Goal: Task Accomplishment & Management: Use online tool/utility

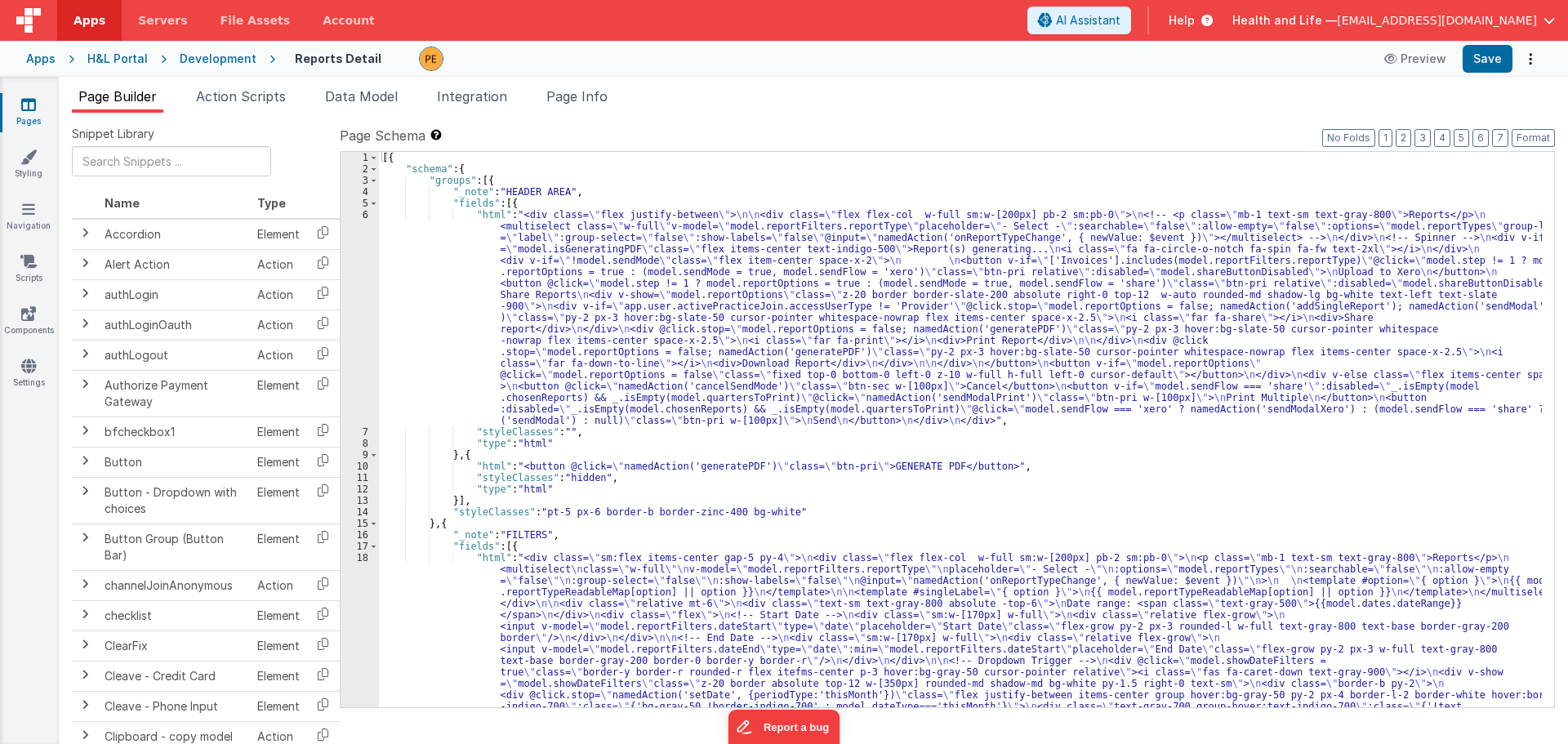
click at [233, 46] on div "Apps H&L Portal Development Reports Detail Preview Save" at bounding box center [784, 59] width 1568 height 36
click at [218, 52] on div "Development" at bounding box center [218, 59] width 77 height 16
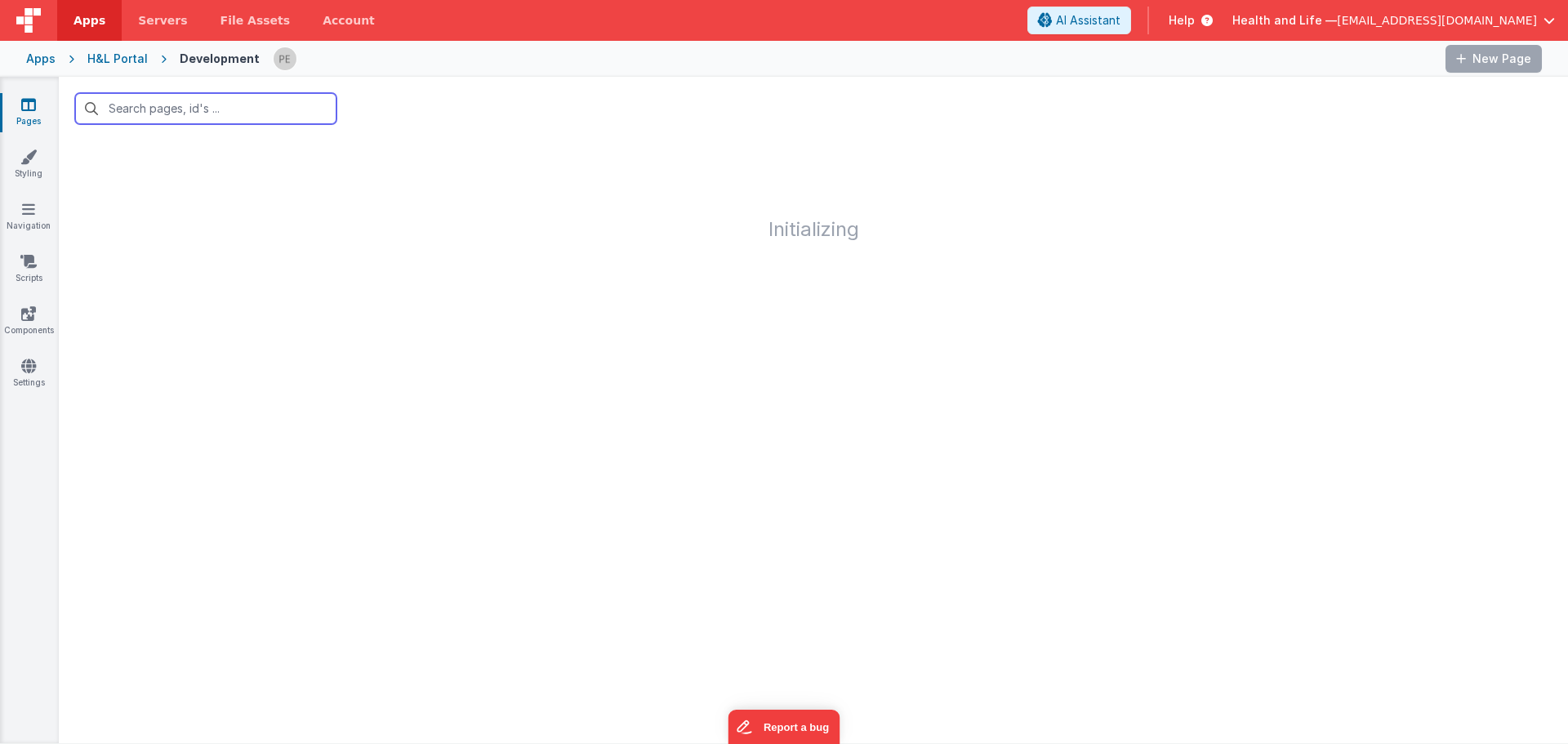
click at [234, 100] on input "text" at bounding box center [205, 108] width 261 height 31
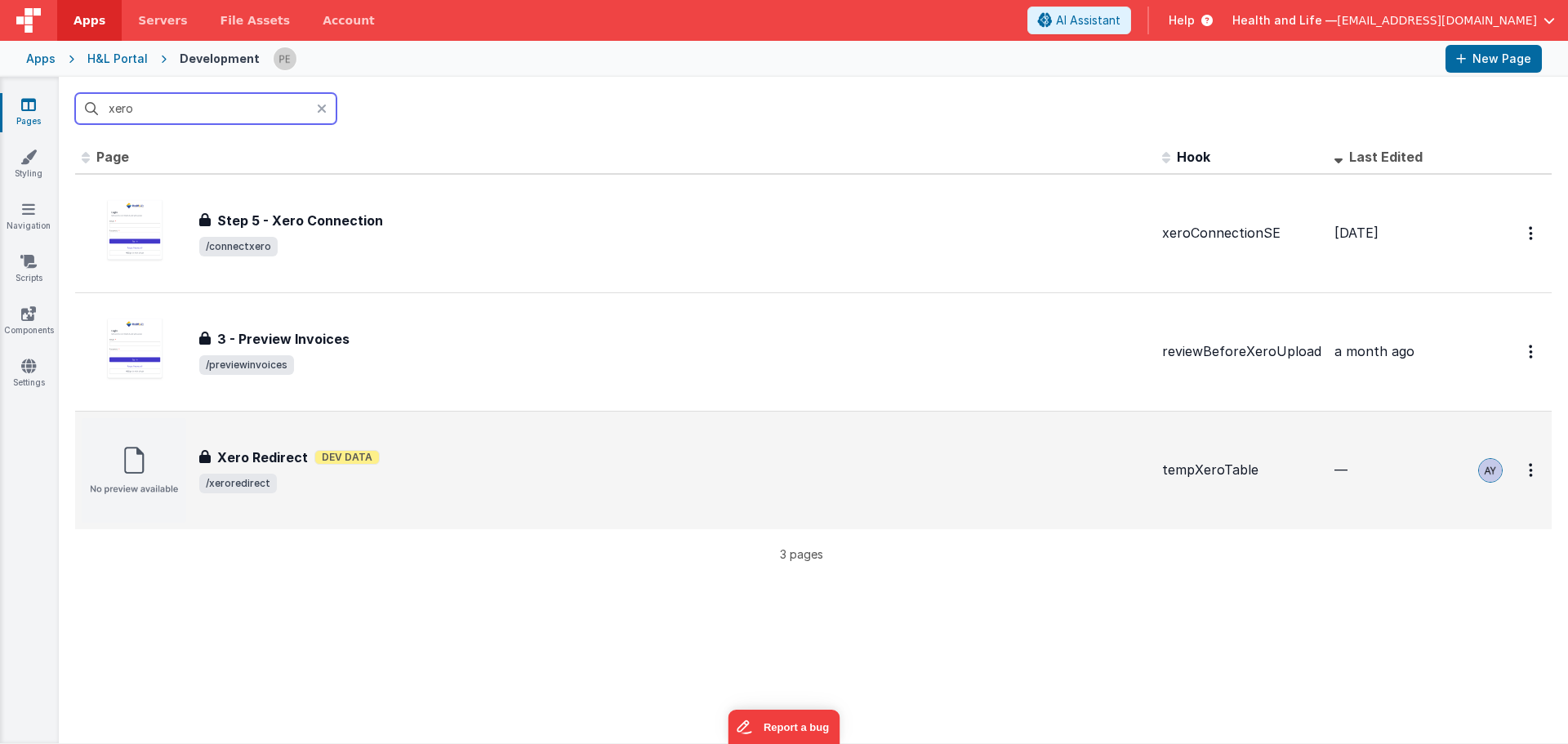
type input "xero"
click at [401, 442] on div "Xero Redirect Xero Redirect Dev Data /xeroredirect" at bounding box center [615, 470] width 1068 height 105
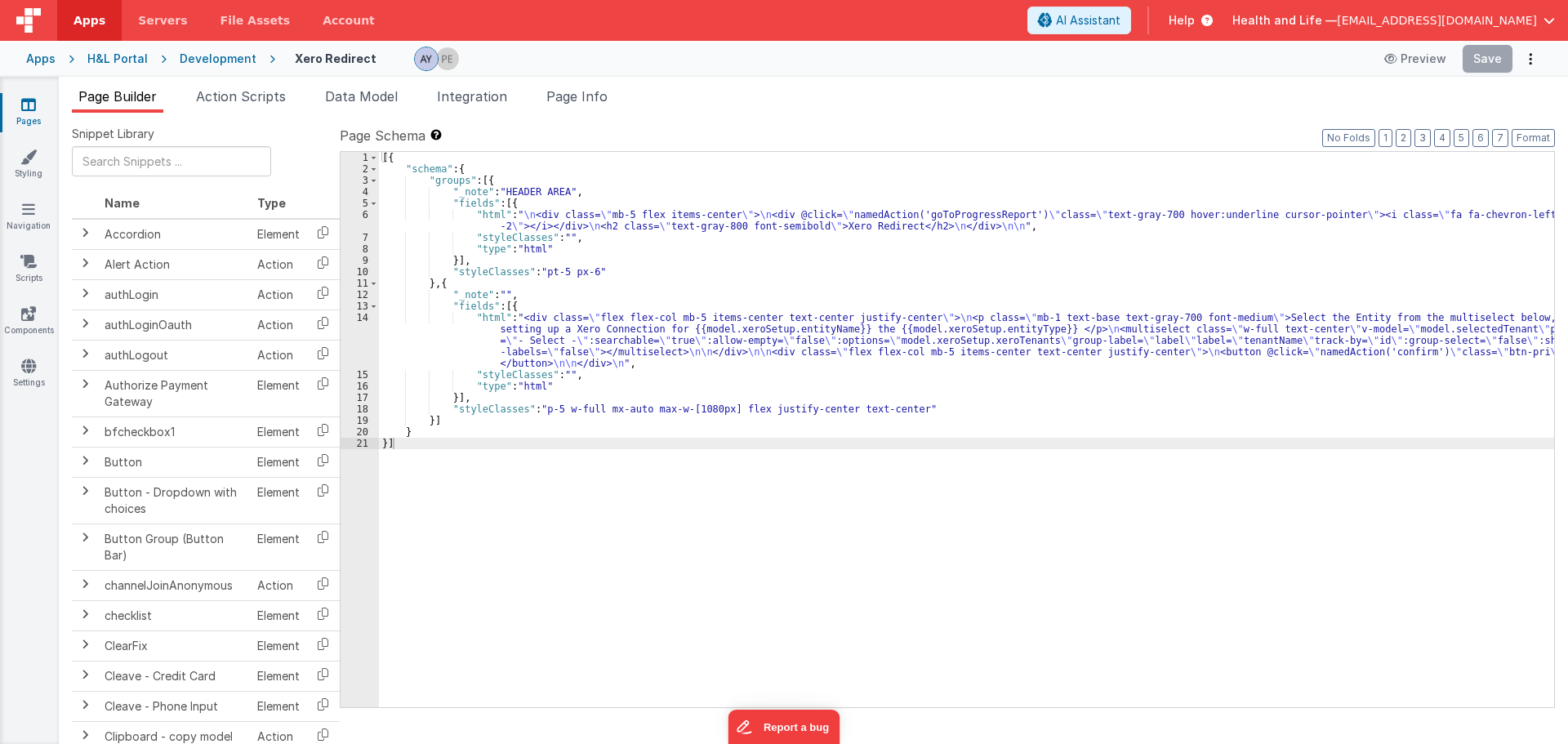
click at [463, 336] on div "[{ "schema" : { "groups" : [{ "_note" : "HEADER AREA" , "fields" : [{ "html" : …" at bounding box center [967, 441] width 1176 height 579
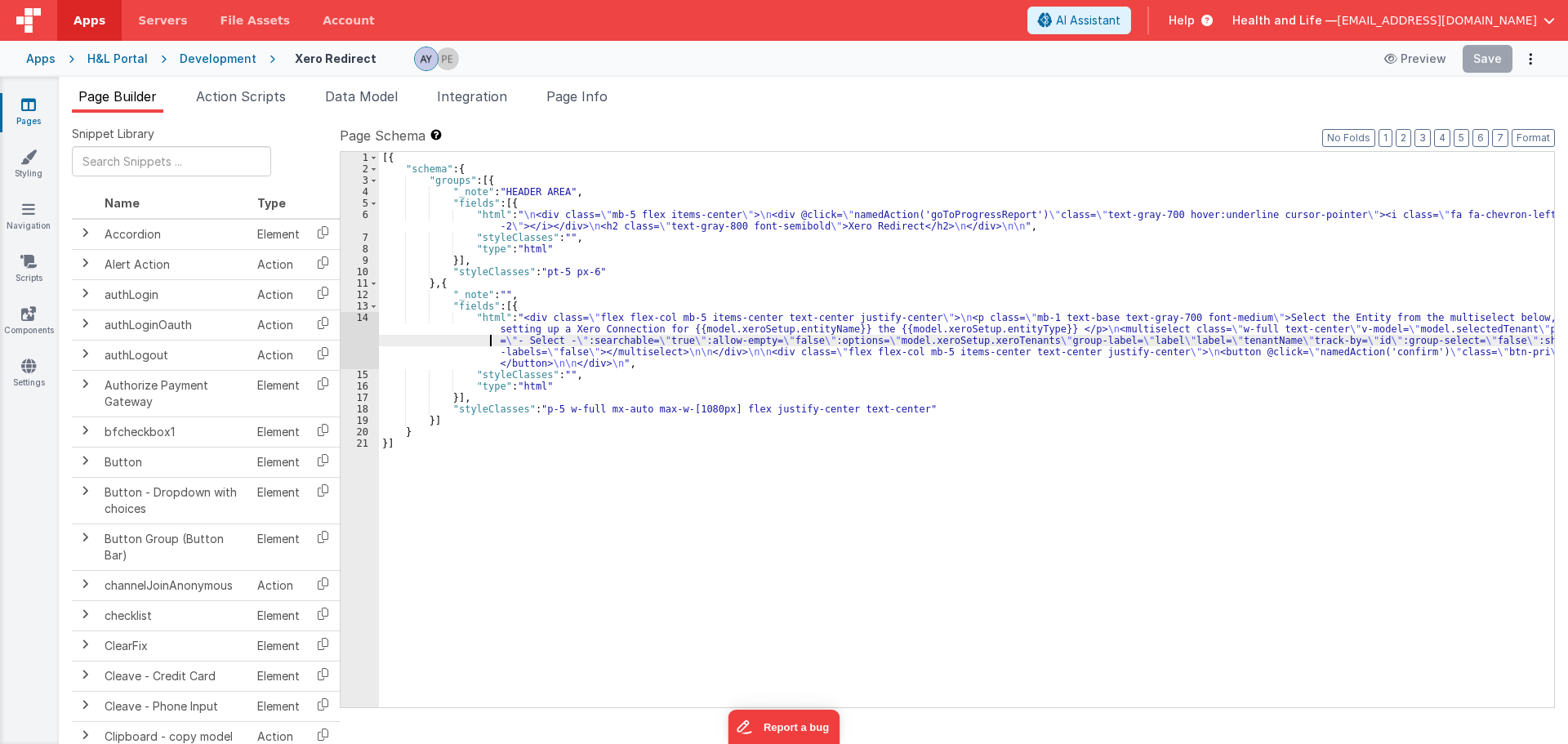
click at [419, 332] on div "[{ "schema" : { "groups" : [{ "_note" : "HEADER AREA" , "fields" : [{ "html" : …" at bounding box center [967, 441] width 1176 height 579
click at [362, 332] on div "14" at bounding box center [360, 340] width 38 height 57
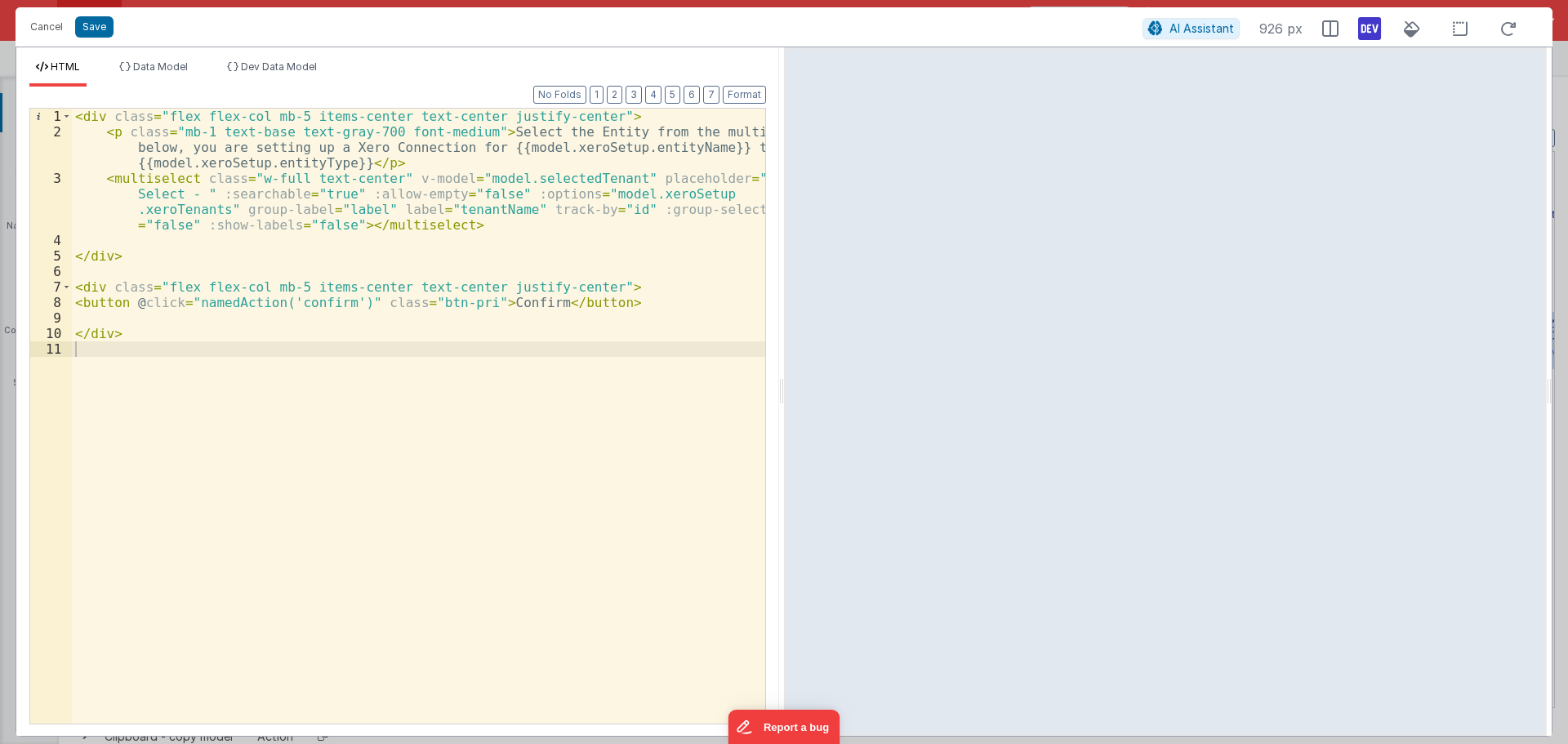
click at [436, 210] on div "< div class = "flex flex-col mb-5 items-center text-center justify-center" > < …" at bounding box center [418, 431] width 694 height 646
click at [451, 211] on div "< div class = "flex flex-col mb-5 items-center text-center justify-center" > < …" at bounding box center [418, 416] width 694 height 615
click at [451, 211] on div "< div class = "flex flex-col mb-5 items-center text-center justify-center" > < …" at bounding box center [418, 431] width 694 height 646
click at [460, 186] on div "< div class = "flex flex-col mb-5 items-center text-center justify-center" > < …" at bounding box center [418, 431] width 694 height 646
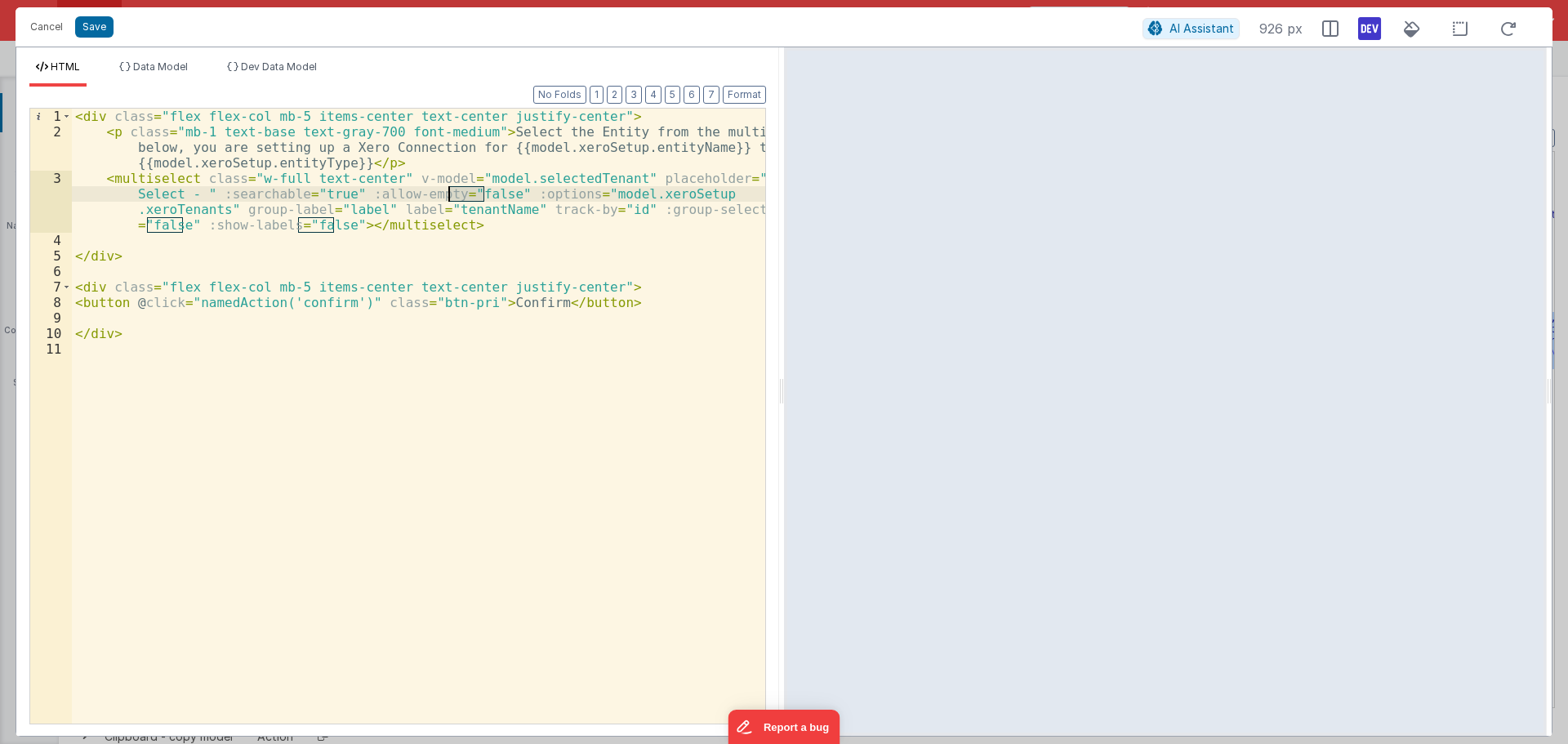
click at [460, 186] on div "< div class = "flex flex-col mb-5 items-center text-center justify-center" > < …" at bounding box center [418, 431] width 694 height 646
click at [463, 178] on div "< div class = "flex flex-col mb-5 items-center text-center justify-center" > < …" at bounding box center [418, 431] width 694 height 646
click at [53, 32] on button "Cancel" at bounding box center [46, 26] width 49 height 23
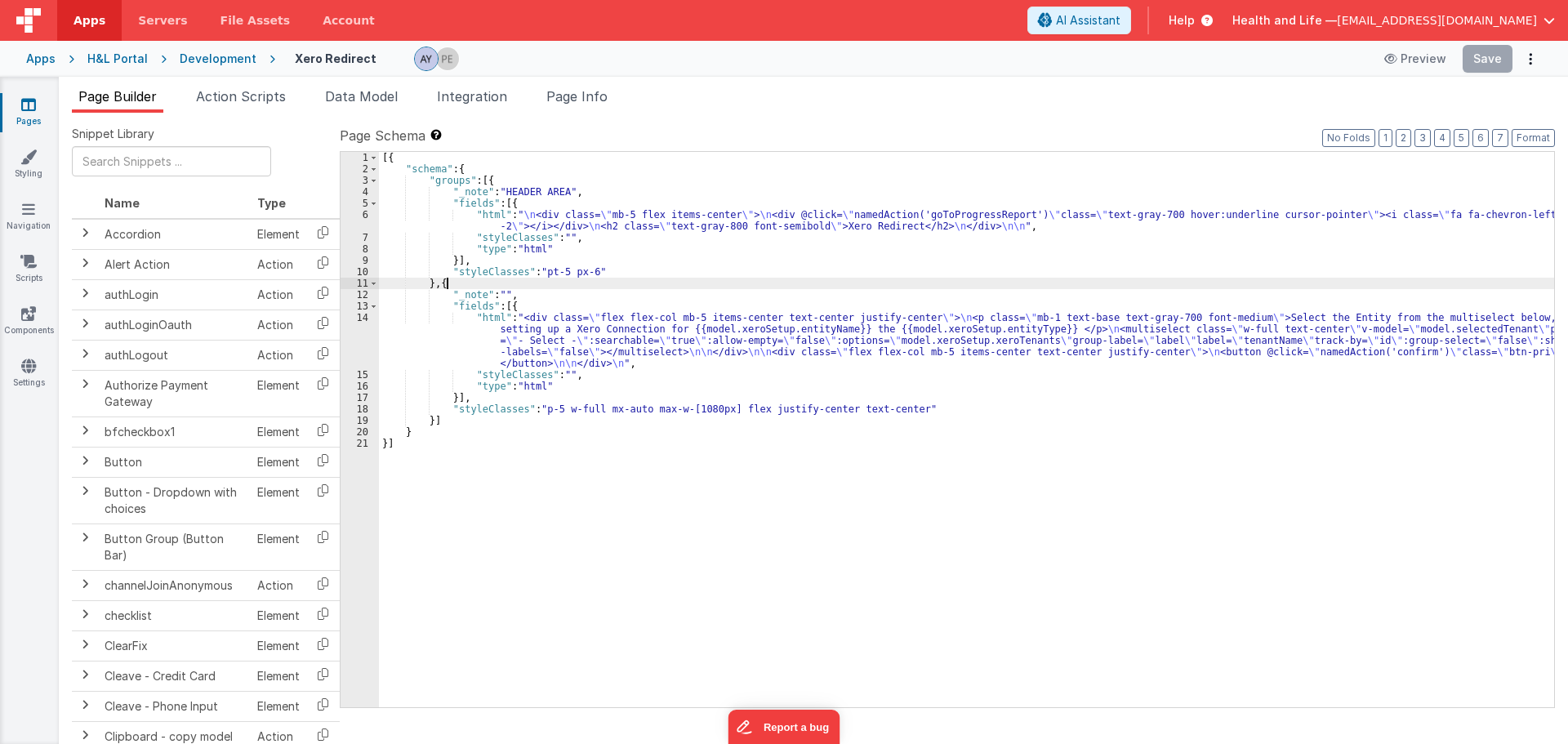
click at [683, 284] on div "[{ "schema" : { "groups" : [{ "_note" : "HEADER AREA" , "fields" : [{ "html" : …" at bounding box center [967, 441] width 1176 height 579
click at [655, 314] on div "[{ "schema" : { "groups" : [{ "_note" : "HEADER AREA" , "fields" : [{ "html" : …" at bounding box center [967, 441] width 1176 height 579
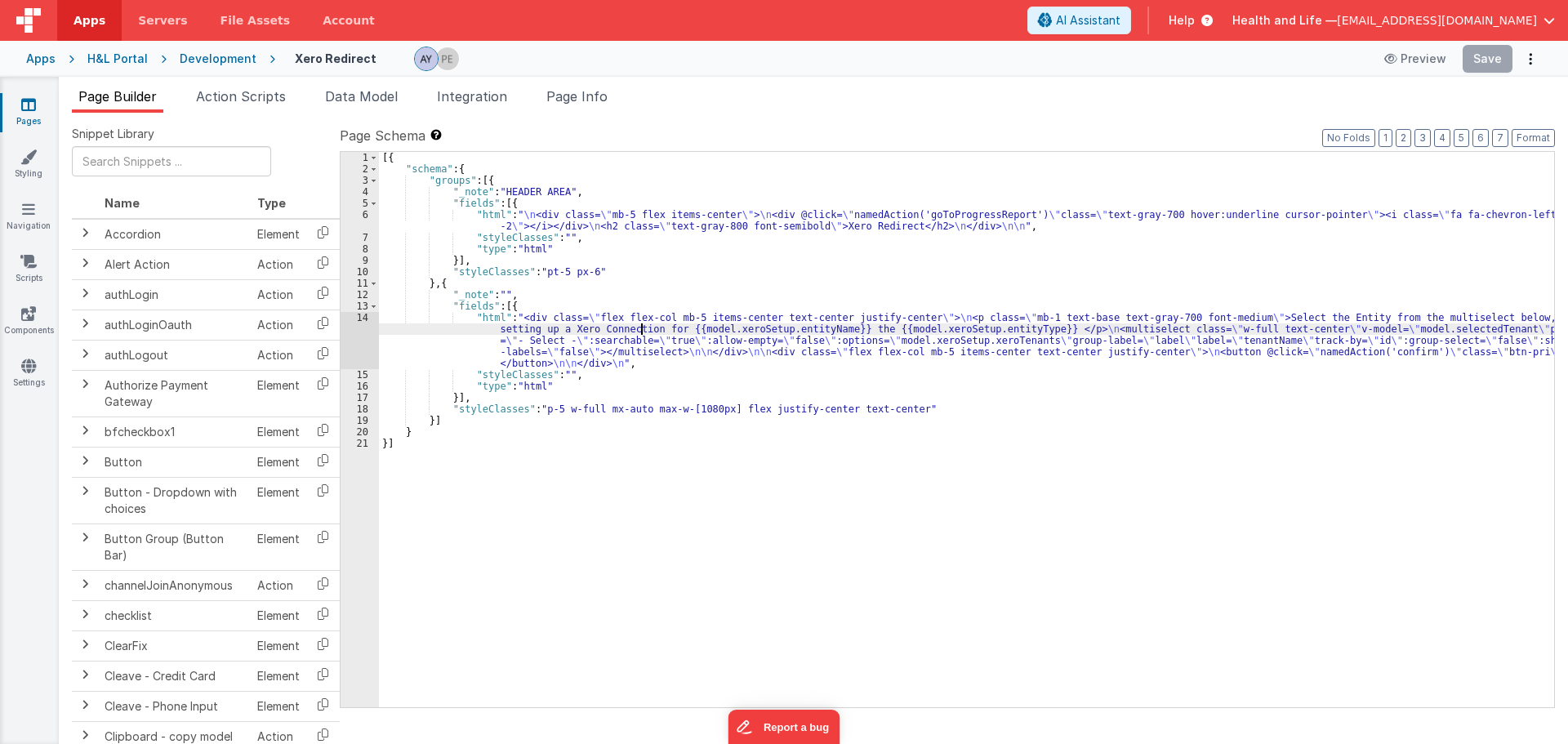
click at [643, 326] on div "[{ "schema" : { "groups" : [{ "_note" : "HEADER AREA" , "fields" : [{ "html" : …" at bounding box center [967, 441] width 1176 height 579
click at [642, 327] on div "[{ "schema" : { "groups" : [{ "_note" : "HEADER AREA" , "fields" : [{ "html" : …" at bounding box center [967, 441] width 1176 height 579
click at [641, 327] on div "[{ "schema" : { "groups" : [{ "_note" : "HEADER AREA" , "fields" : [{ "html" : …" at bounding box center [967, 441] width 1176 height 579
click at [641, 327] on div "[{ "schema" : { "groups" : [{ "_note" : "HEADER AREA" , "fields" : [{ "html" : …" at bounding box center [967, 429] width 1176 height 555
